Goal: Information Seeking & Learning: Learn about a topic

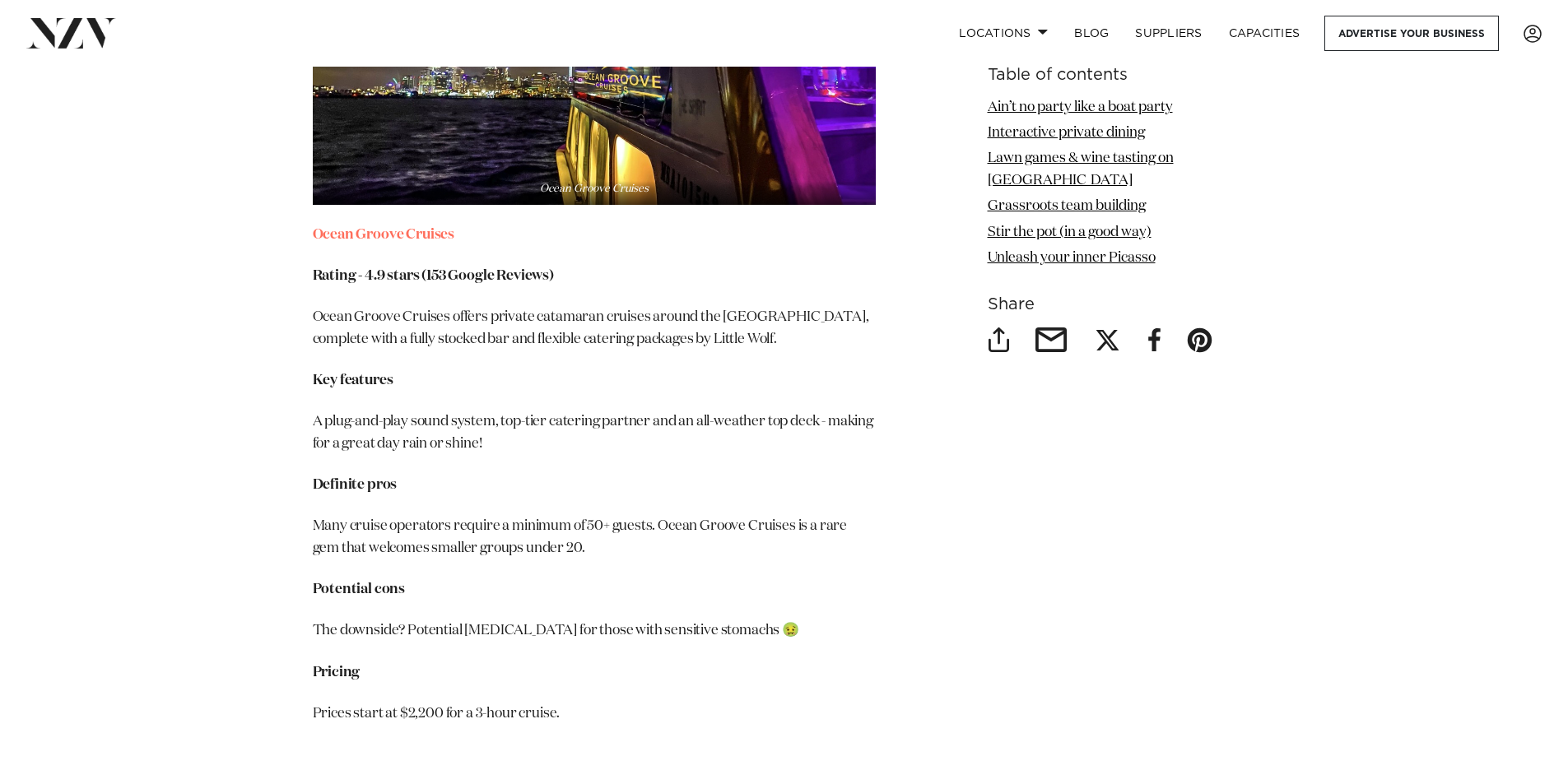
scroll to position [2632, 0]
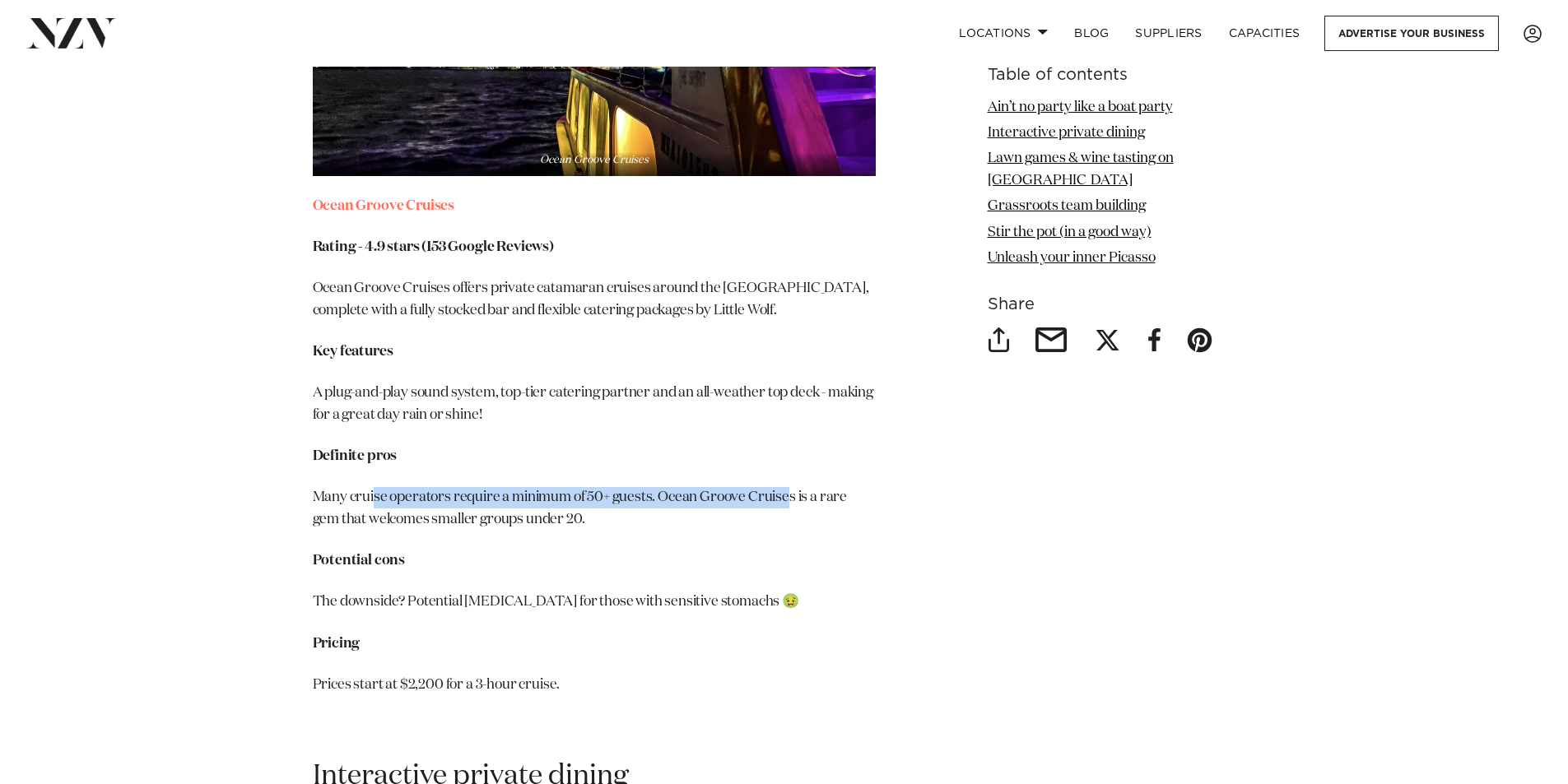
drag, startPoint x: 376, startPoint y: 494, endPoint x: 826, endPoint y: 498, distance: 450.0
click at [811, 500] on p "Many cruise operators require a minimum of 50+ guests. Ocean Groove Cruises is …" at bounding box center [594, 509] width 563 height 43
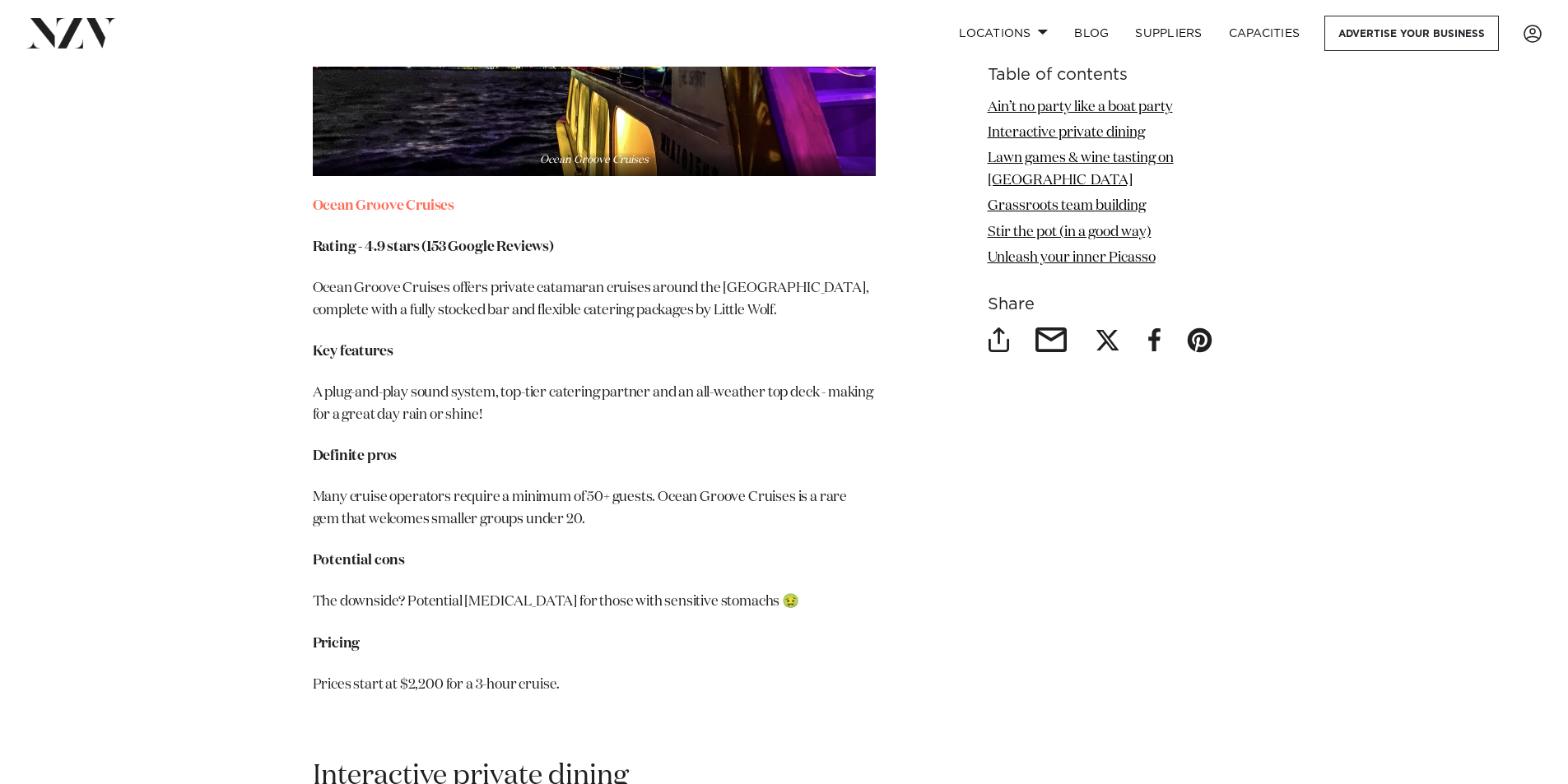
click at [846, 495] on p "Many cruise operators require a minimum of 50+ guests. Ocean Groove Cruises is …" at bounding box center [594, 509] width 563 height 43
drag, startPoint x: 374, startPoint y: 512, endPoint x: 562, endPoint y: 514, distance: 188.0
click at [562, 514] on p "Many cruise operators require a minimum of 50+ guests. Ocean Groove Cruises is …" at bounding box center [594, 509] width 563 height 43
click at [421, 498] on p "Many cruise operators require a minimum of 50+ guests. Ocean Groove Cruises is …" at bounding box center [594, 509] width 563 height 43
click at [387, 496] on p "Many cruise operators require a minimum of 50+ guests. Ocean Groove Cruises is …" at bounding box center [594, 509] width 563 height 43
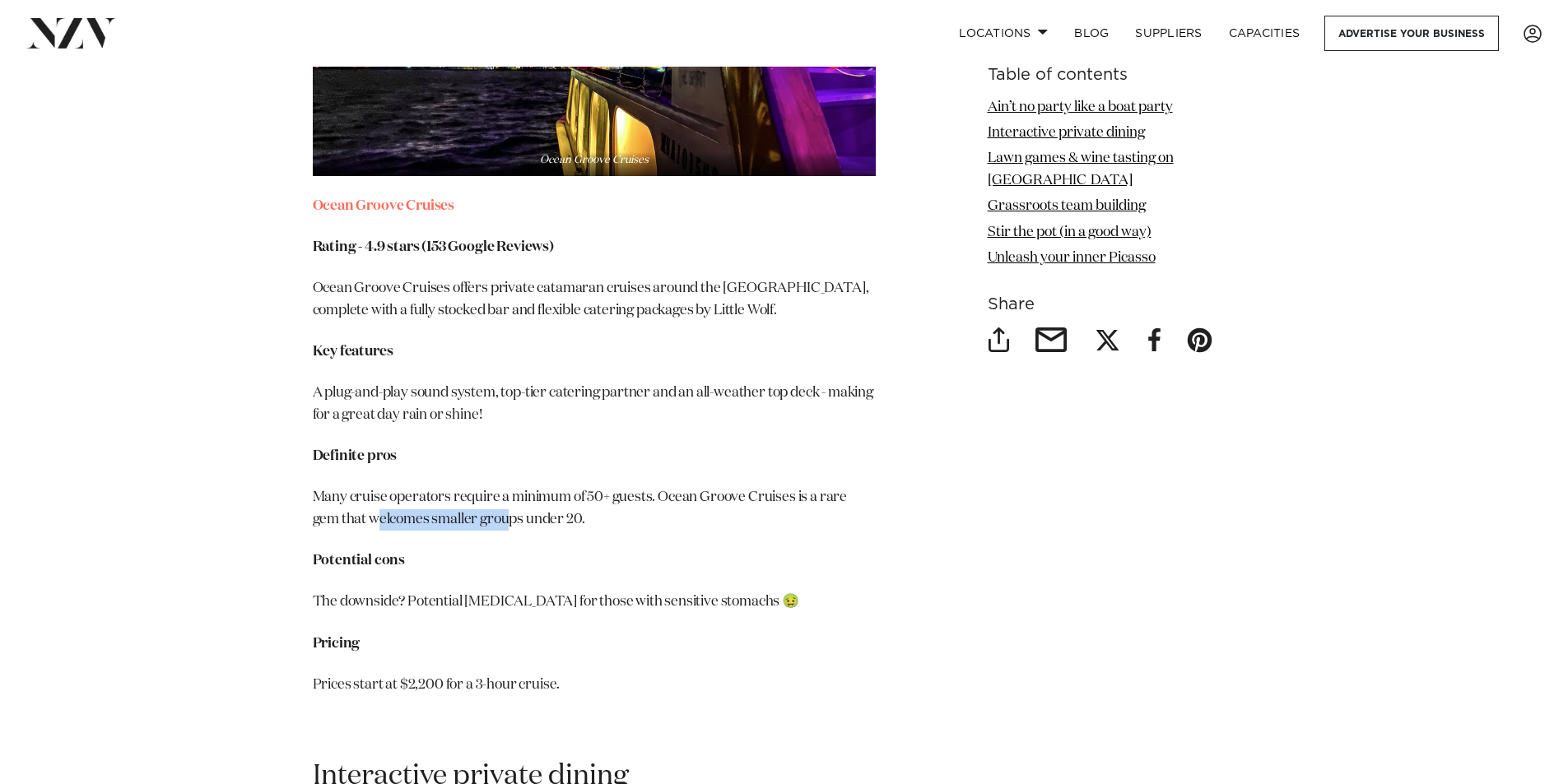
drag, startPoint x: 358, startPoint y: 521, endPoint x: 522, endPoint y: 518, distance: 164.0
click at [521, 518] on p "Many cruise operators require a minimum of 50+ guests. Ocean Groove Cruises is …" at bounding box center [594, 509] width 563 height 43
click at [564, 517] on p "Many cruise operators require a minimum of 50+ guests. Ocean Groove Cruises is …" at bounding box center [594, 509] width 563 height 43
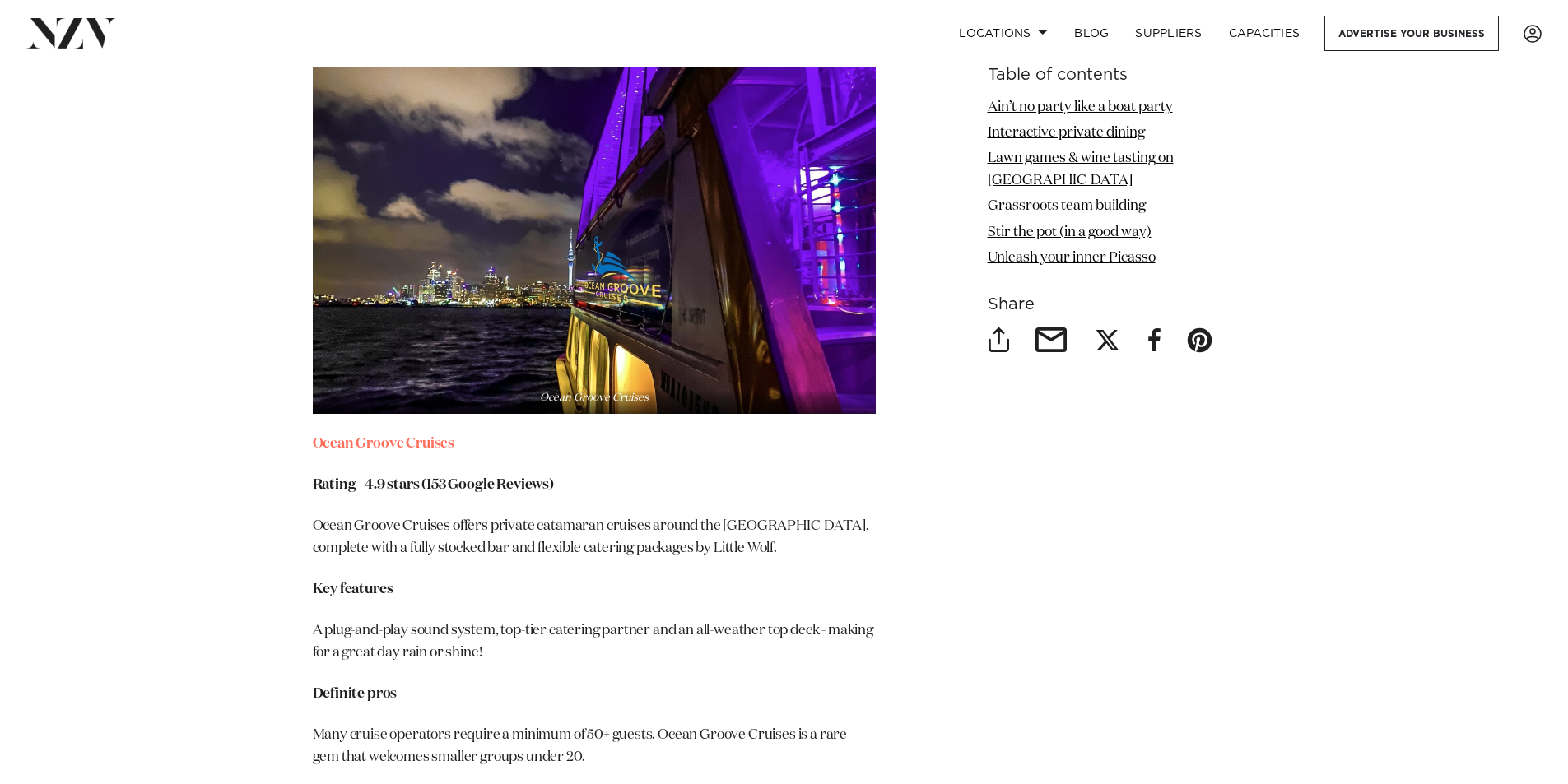
scroll to position [2385, 0]
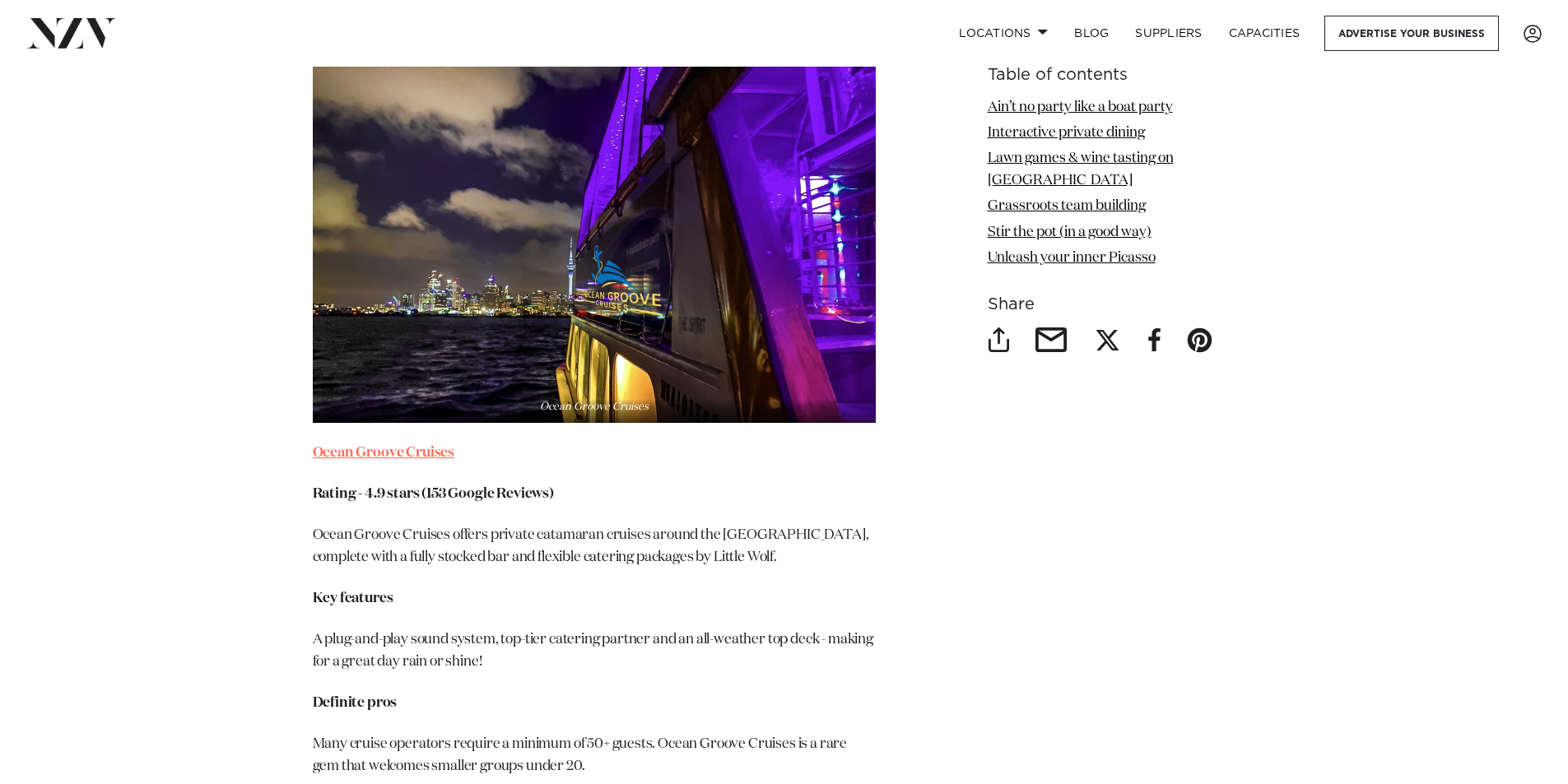
click at [417, 448] on link "Ocean Groove Cruises" at bounding box center [384, 453] width 142 height 14
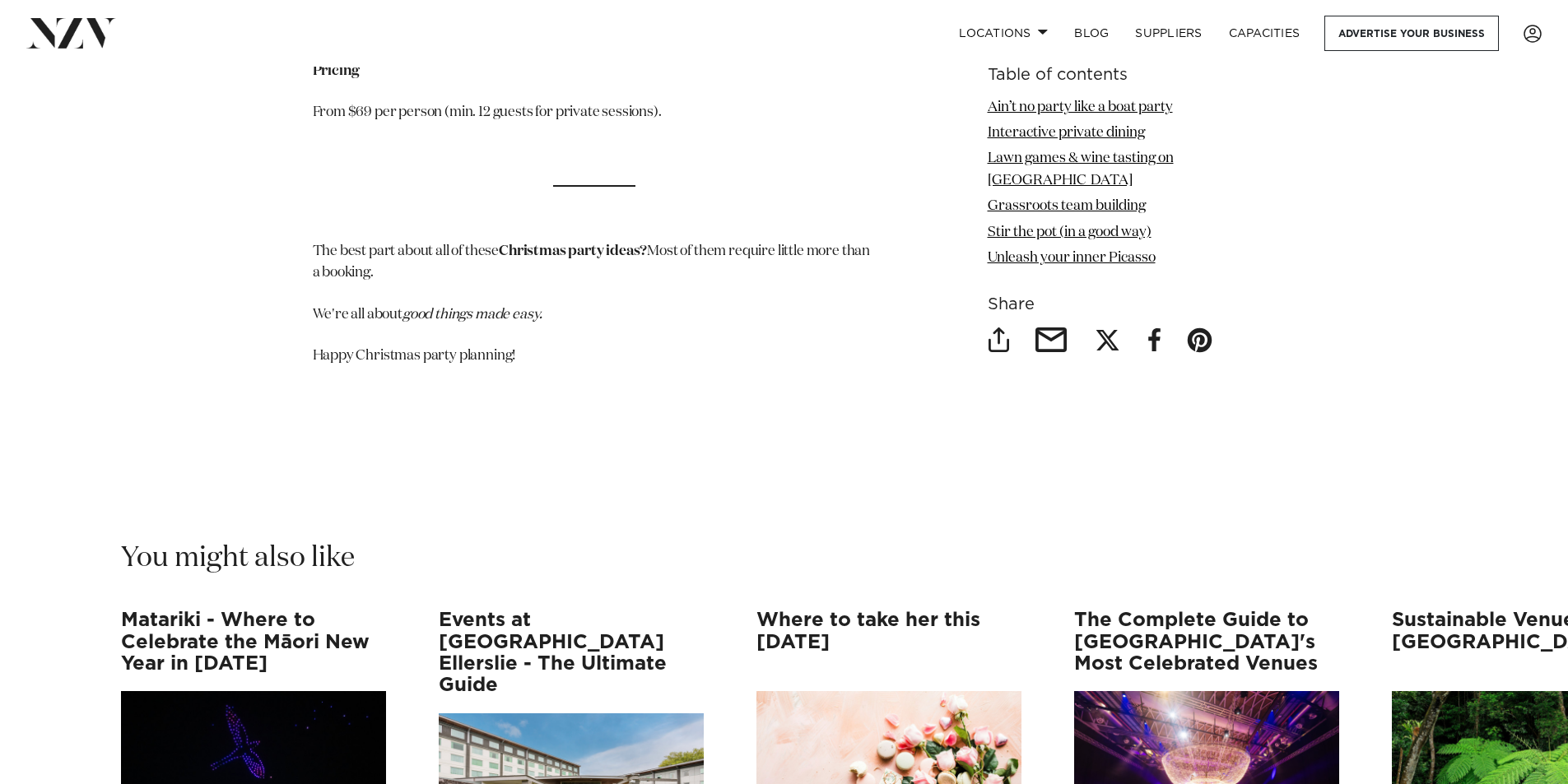
scroll to position [8965, 0]
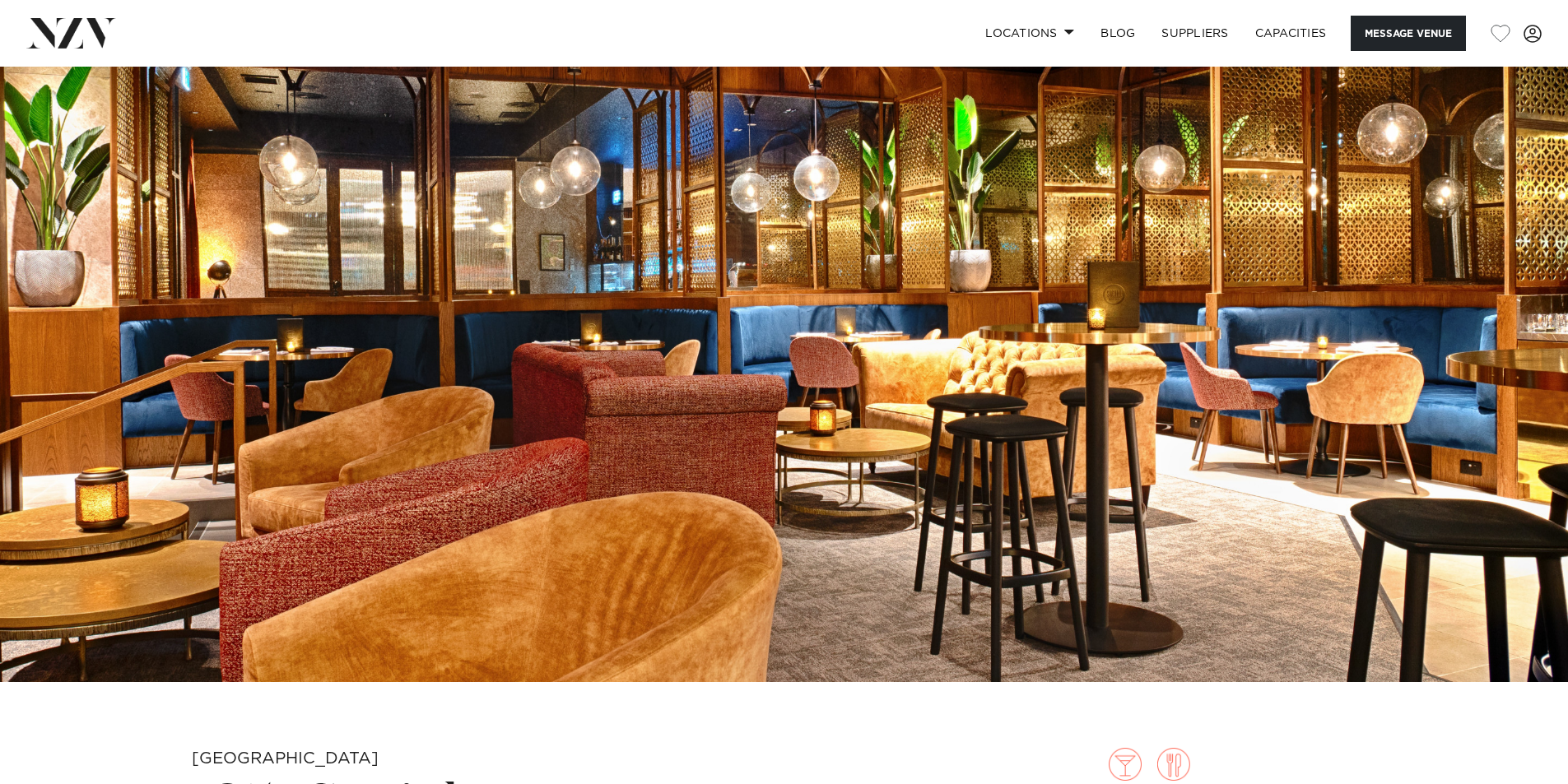
scroll to position [82, 0]
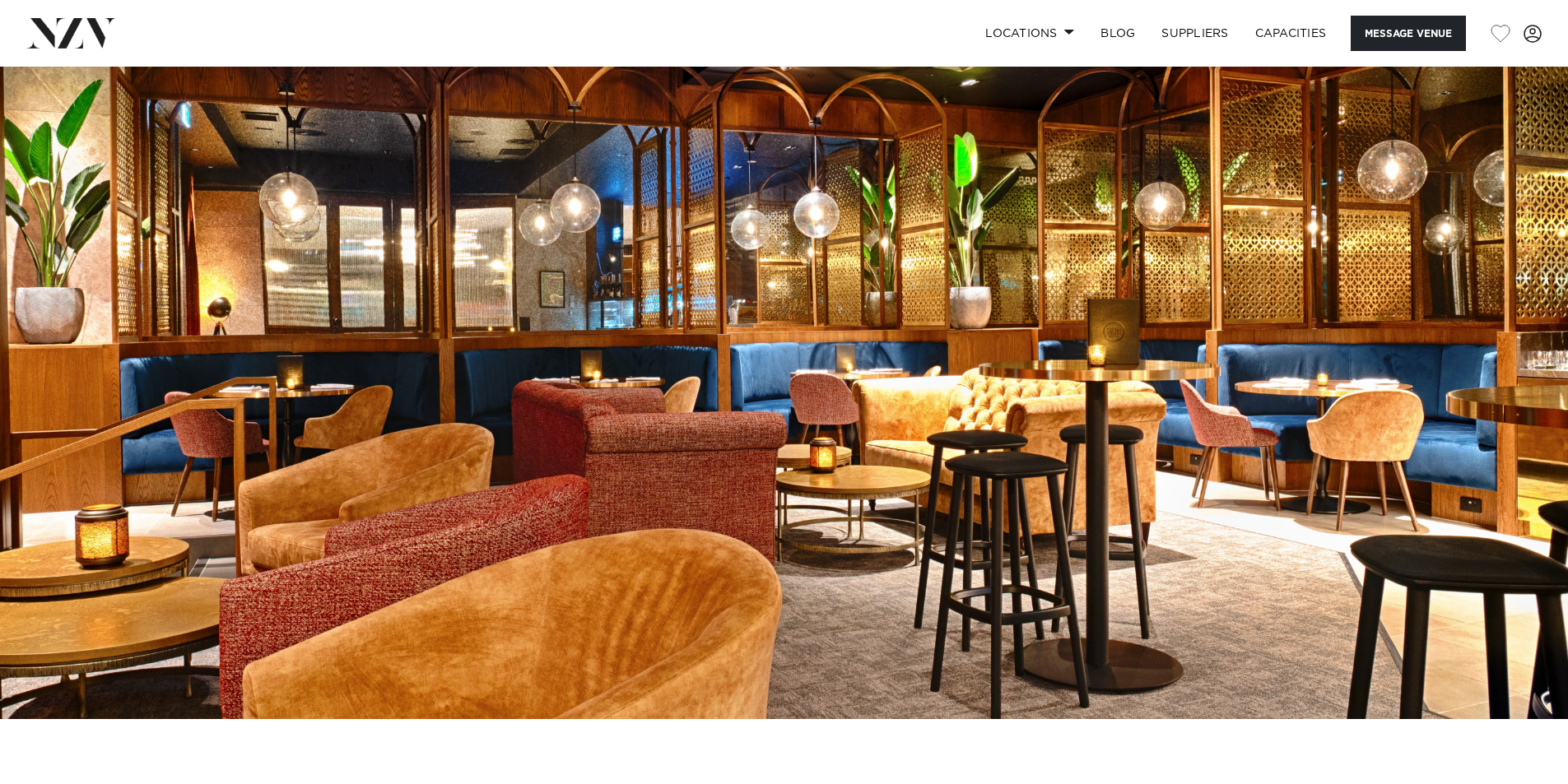
click at [1399, 362] on img at bounding box center [784, 352] width 1568 height 734
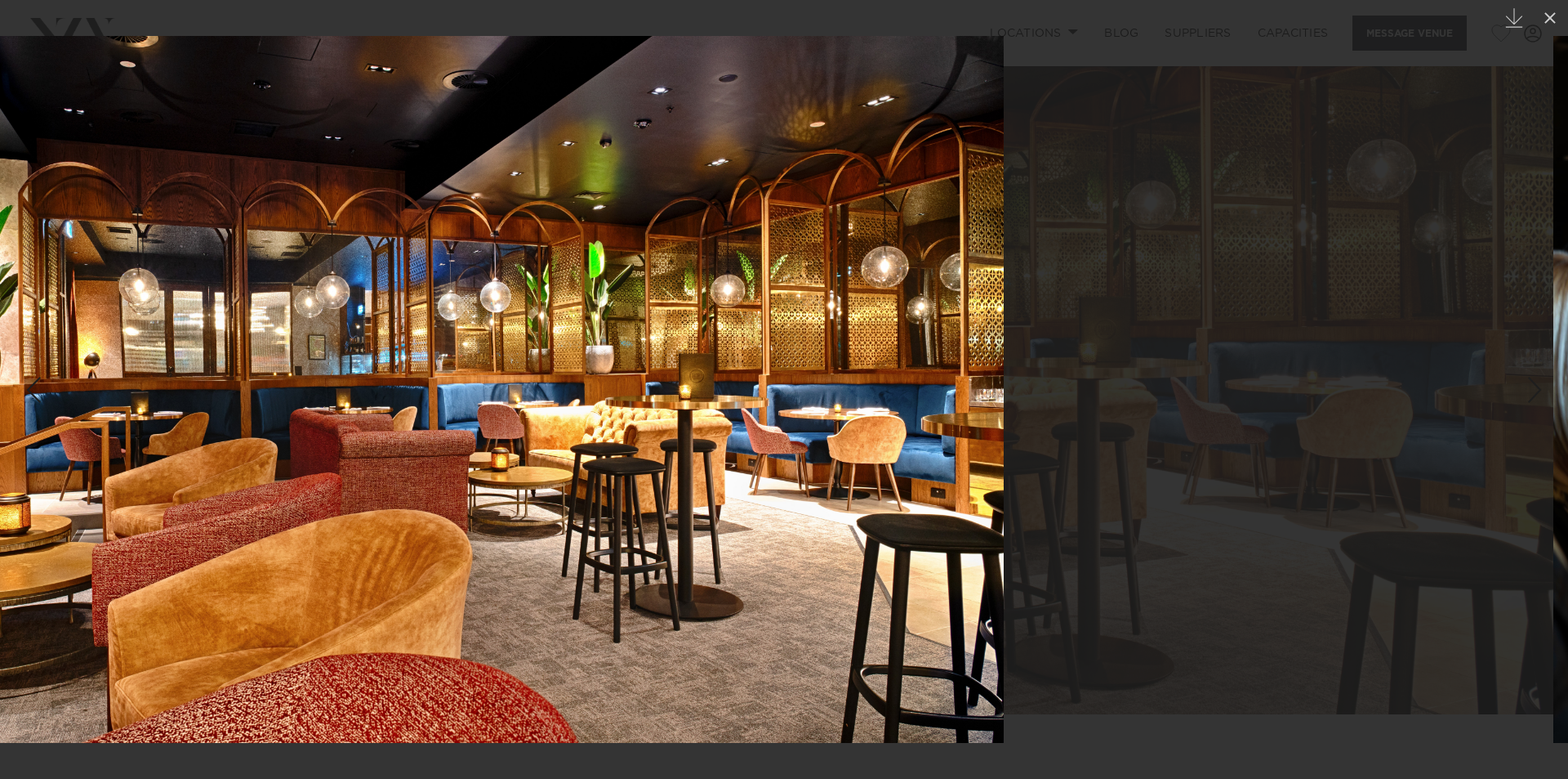
drag, startPoint x: 493, startPoint y: 467, endPoint x: 291, endPoint y: 470, distance: 202.0
click at [459, 467] on img at bounding box center [474, 389] width 1060 height 707
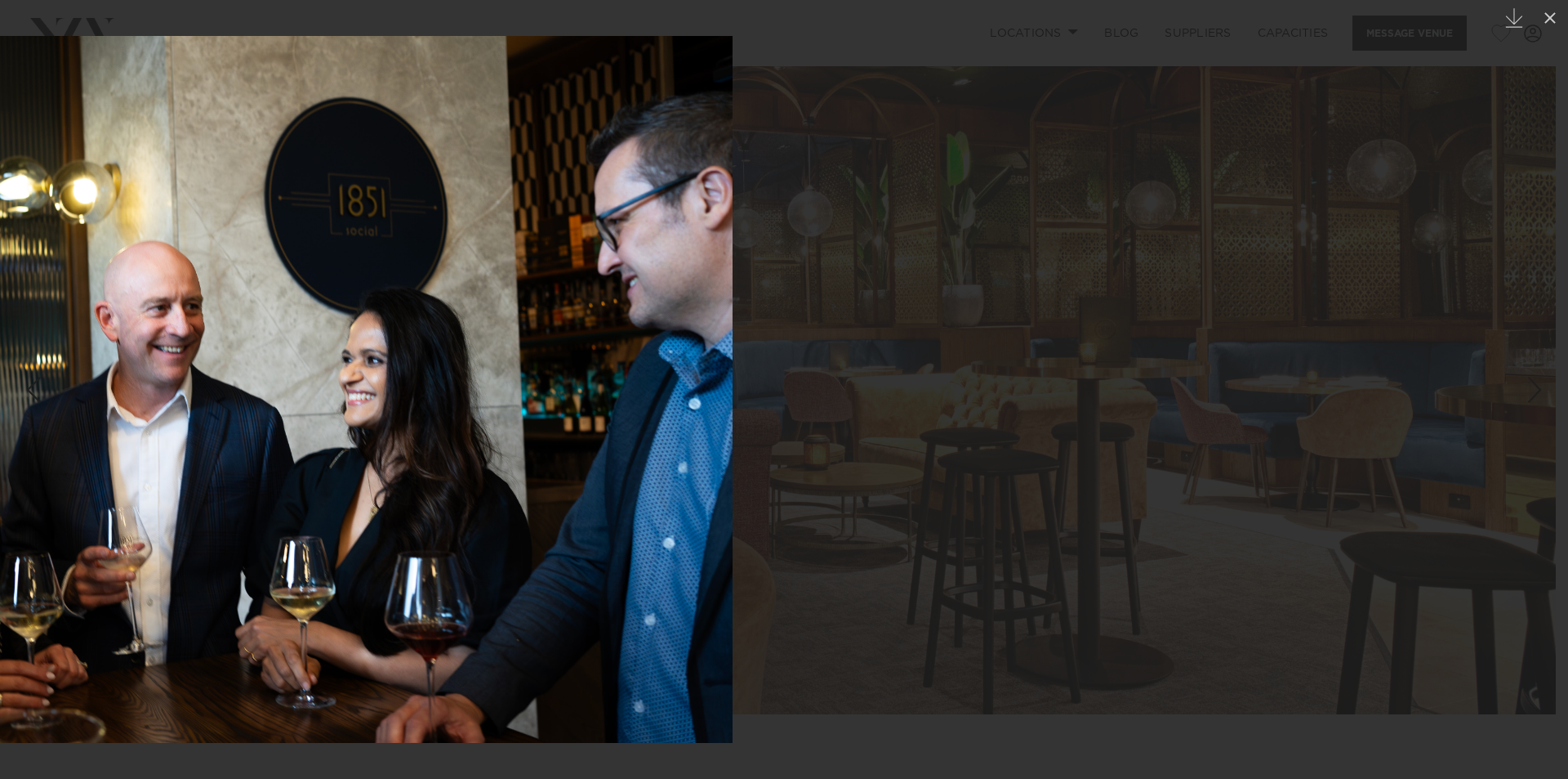
drag, startPoint x: 1145, startPoint y: 467, endPoint x: 292, endPoint y: 450, distance: 853.2
click at [450, 453] on img at bounding box center [203, 389] width 1060 height 707
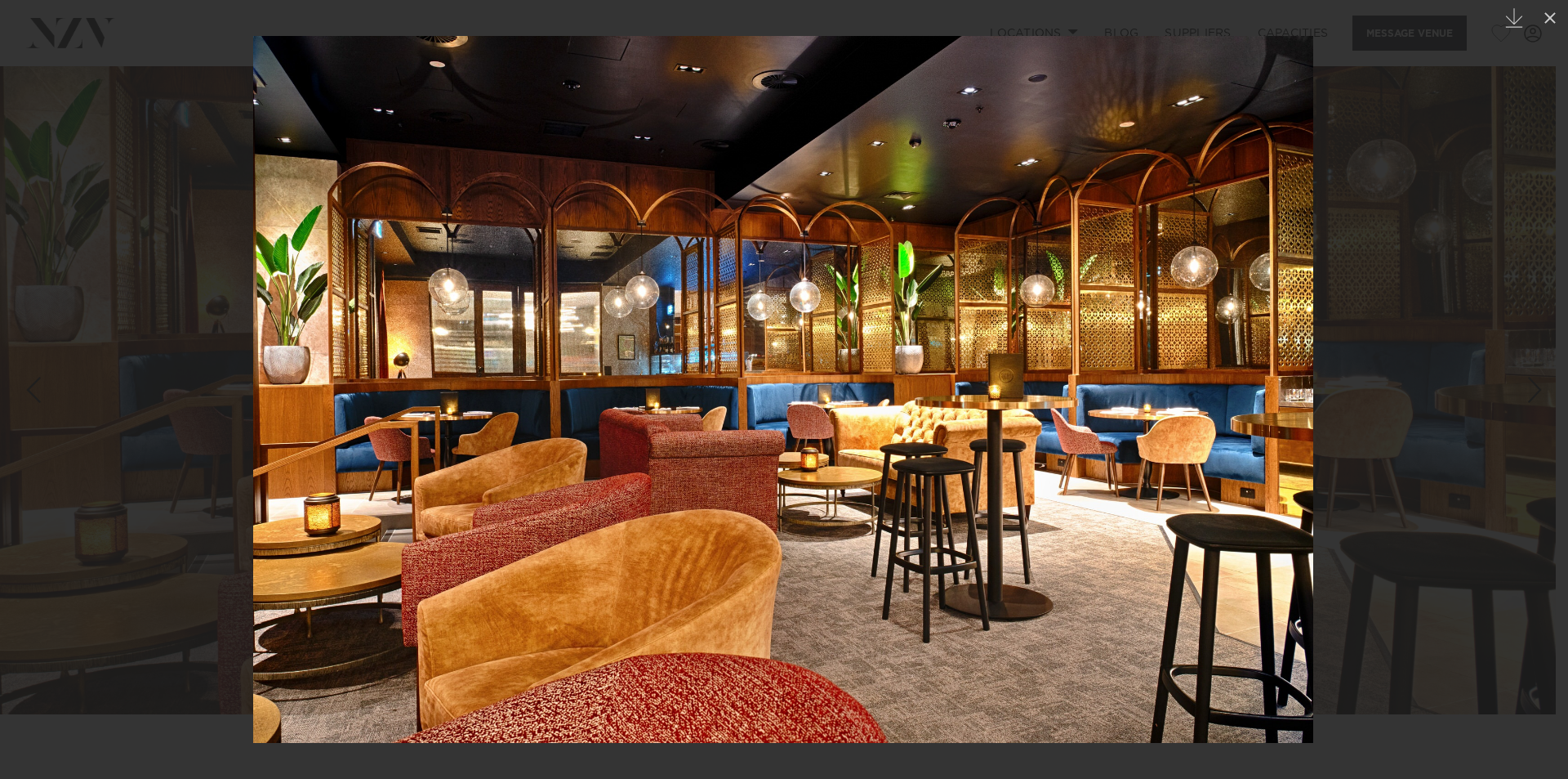
drag, startPoint x: 1108, startPoint y: 500, endPoint x: 272, endPoint y: 485, distance: 836.1
click at [316, 486] on img at bounding box center [783, 389] width 1060 height 707
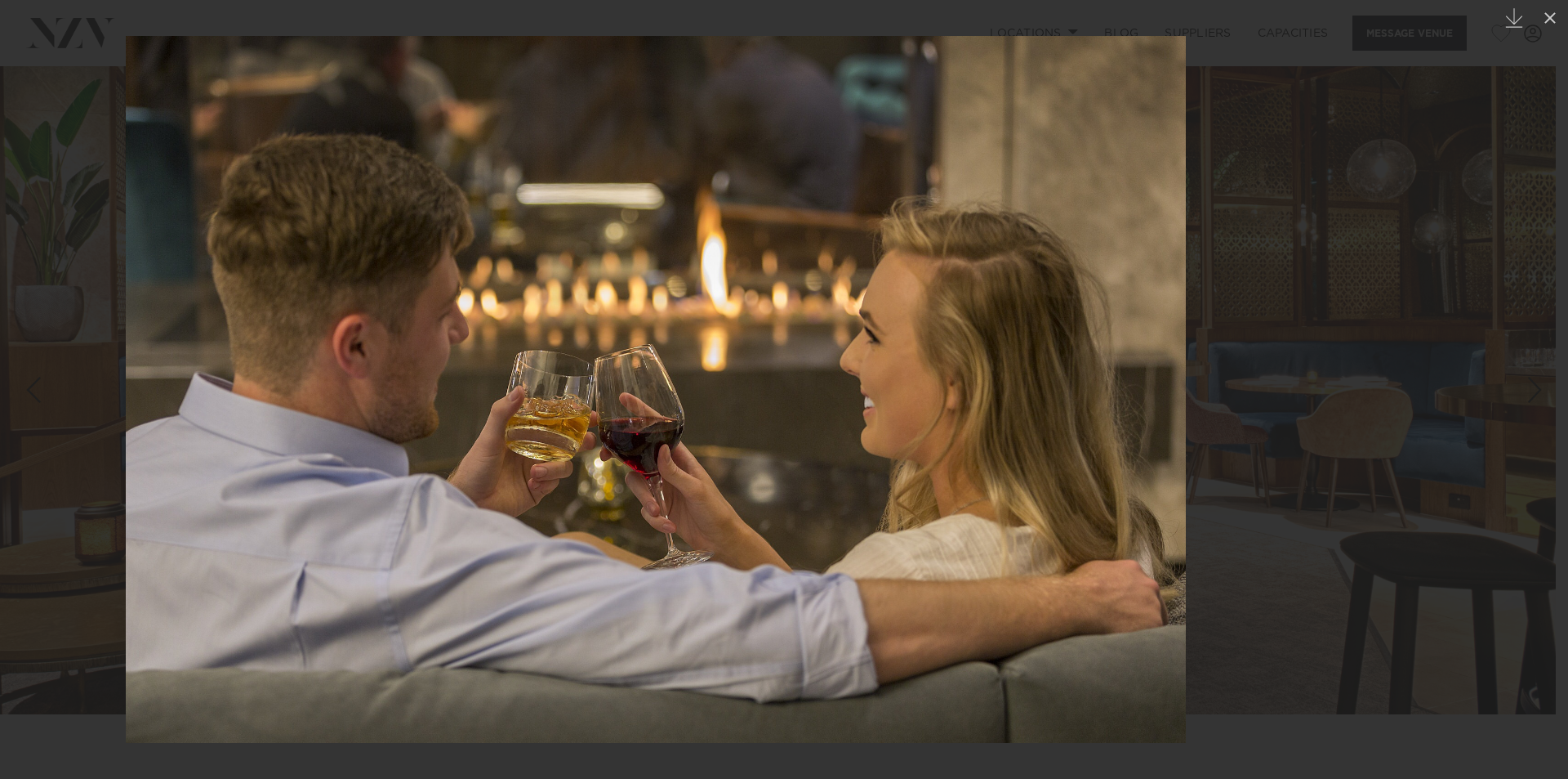
drag, startPoint x: 1035, startPoint y: 480, endPoint x: 436, endPoint y: 485, distance: 599.0
click at [544, 488] on img at bounding box center [656, 389] width 1060 height 707
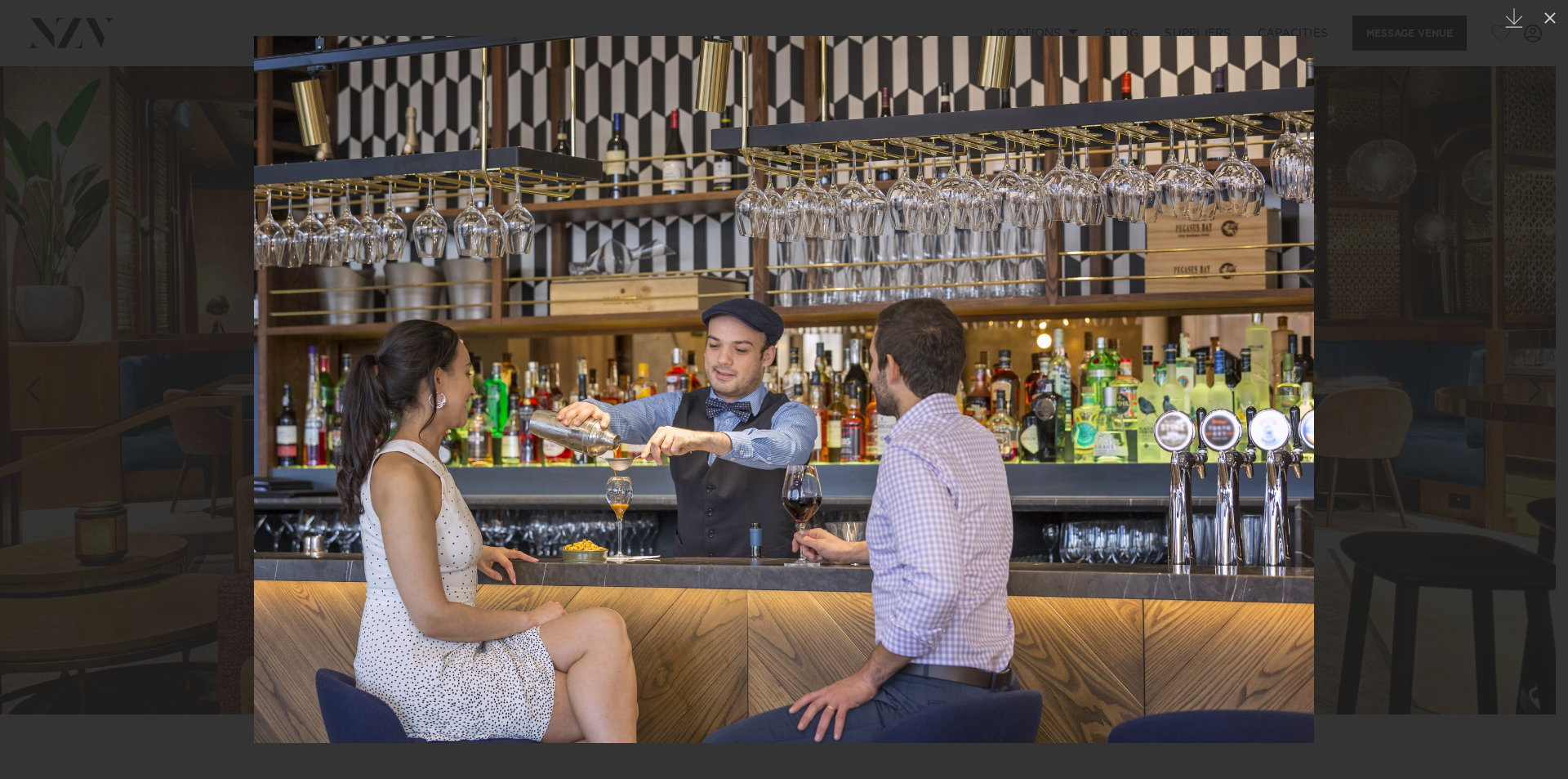
drag, startPoint x: 1132, startPoint y: 486, endPoint x: 476, endPoint y: 491, distance: 656.0
click at [578, 489] on img at bounding box center [784, 389] width 1060 height 707
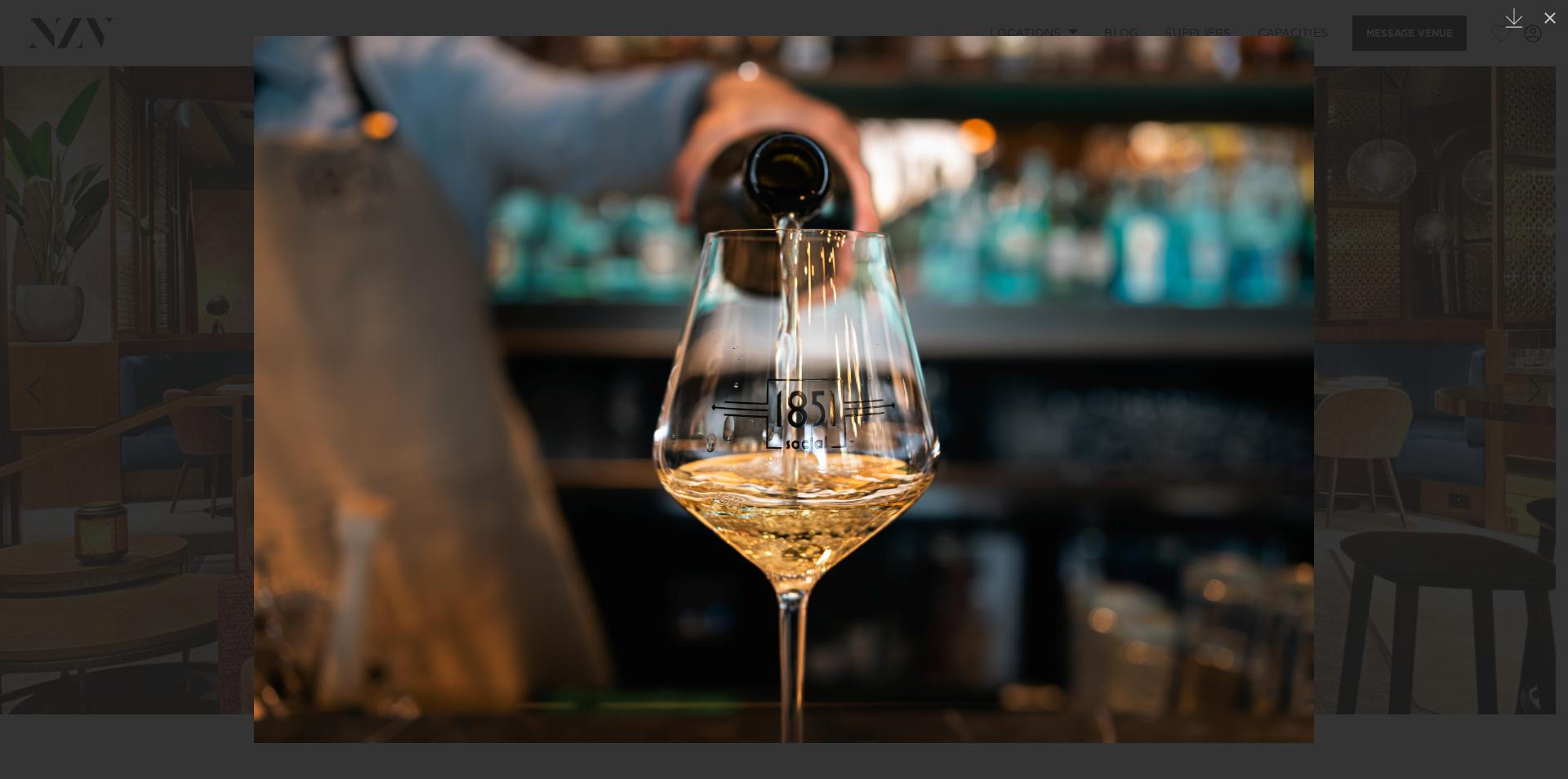
drag, startPoint x: 1056, startPoint y: 485, endPoint x: 379, endPoint y: 488, distance: 677.0
click at [565, 482] on img at bounding box center [784, 389] width 1060 height 707
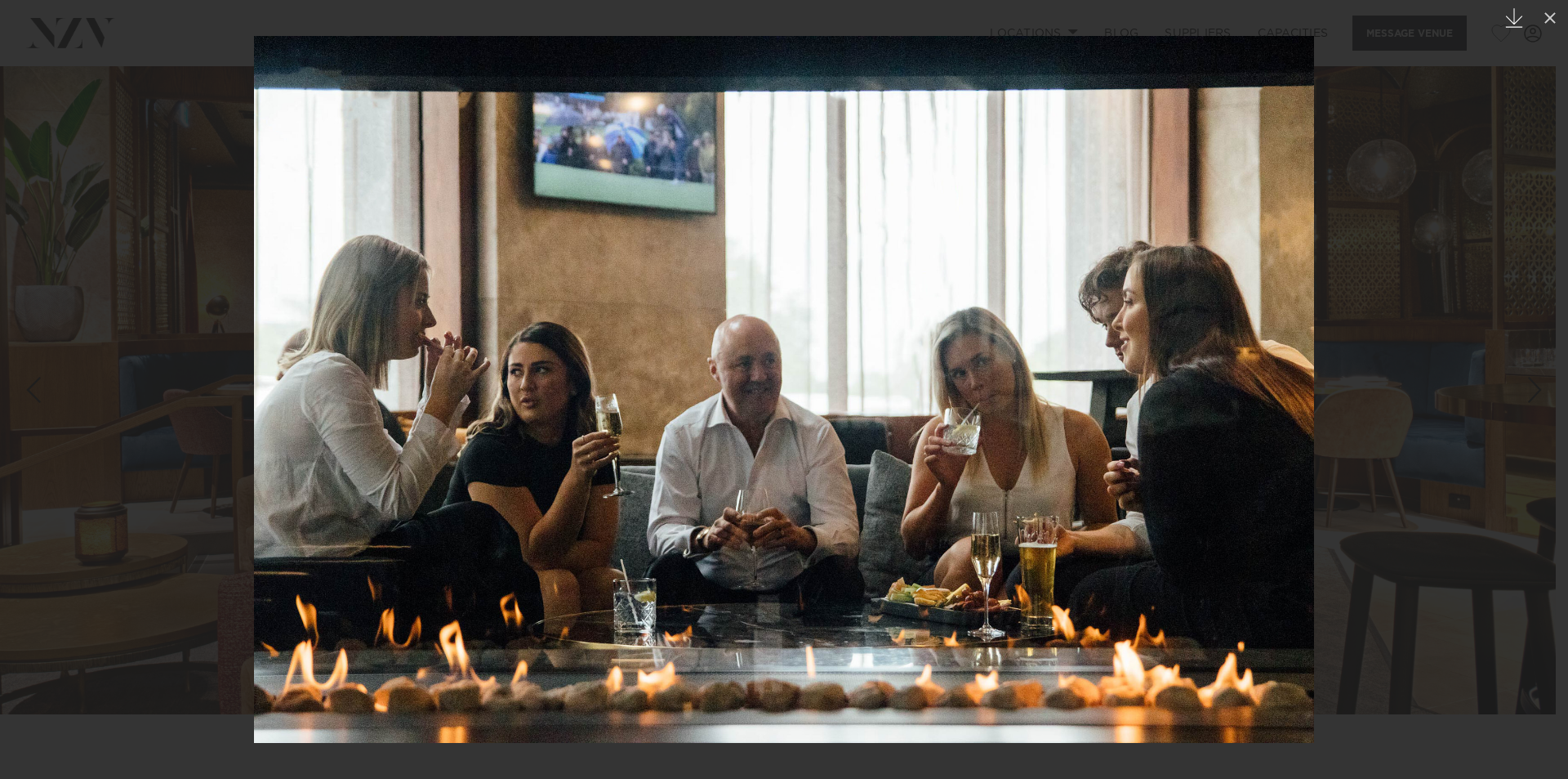
drag, startPoint x: 1547, startPoint y: 19, endPoint x: 1500, endPoint y: 29, distance: 48.1
click at [1548, 19] on icon at bounding box center [1550, 18] width 20 height 20
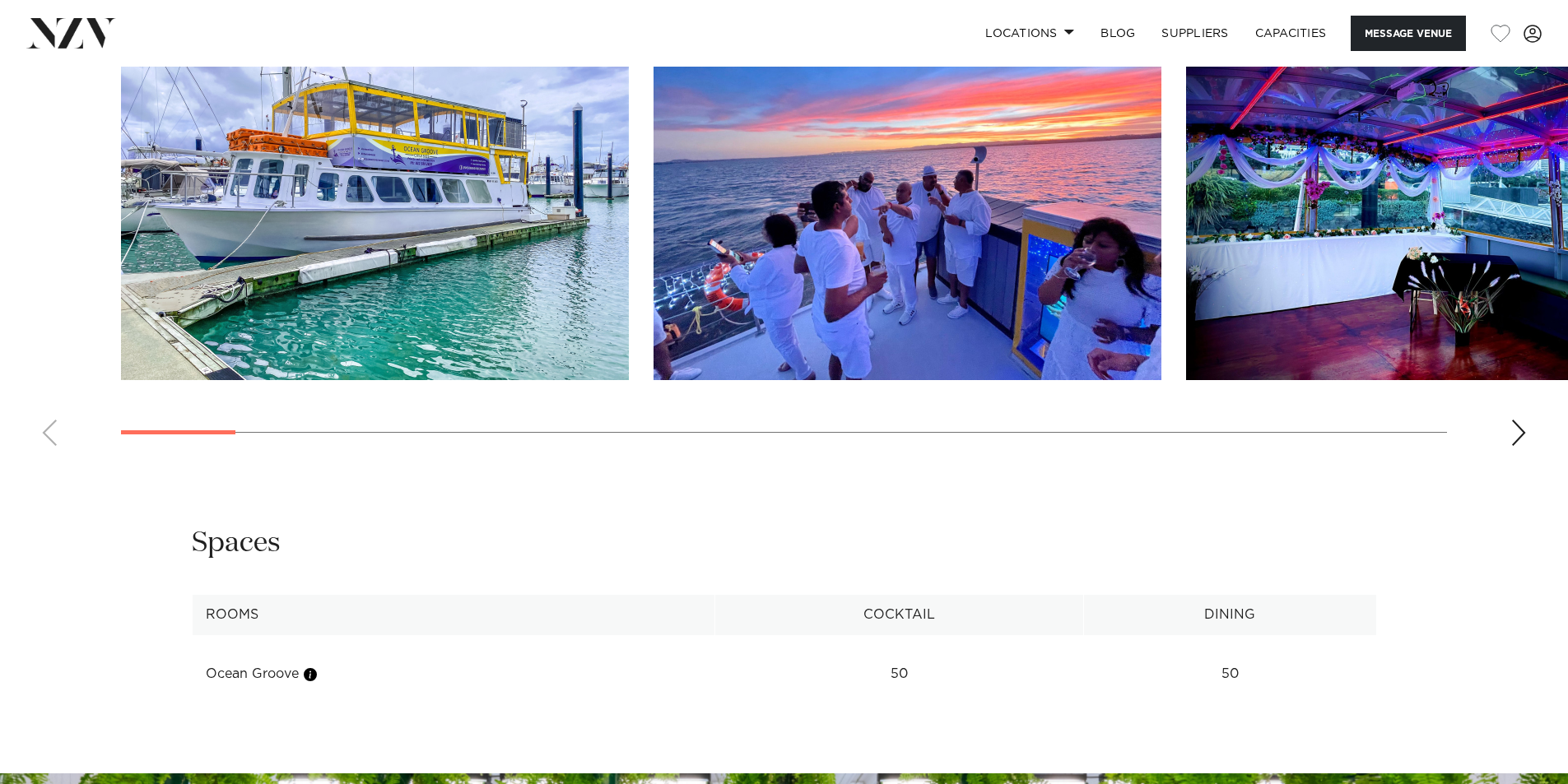
scroll to position [1974, 0]
